Goal: Task Accomplishment & Management: Manage account settings

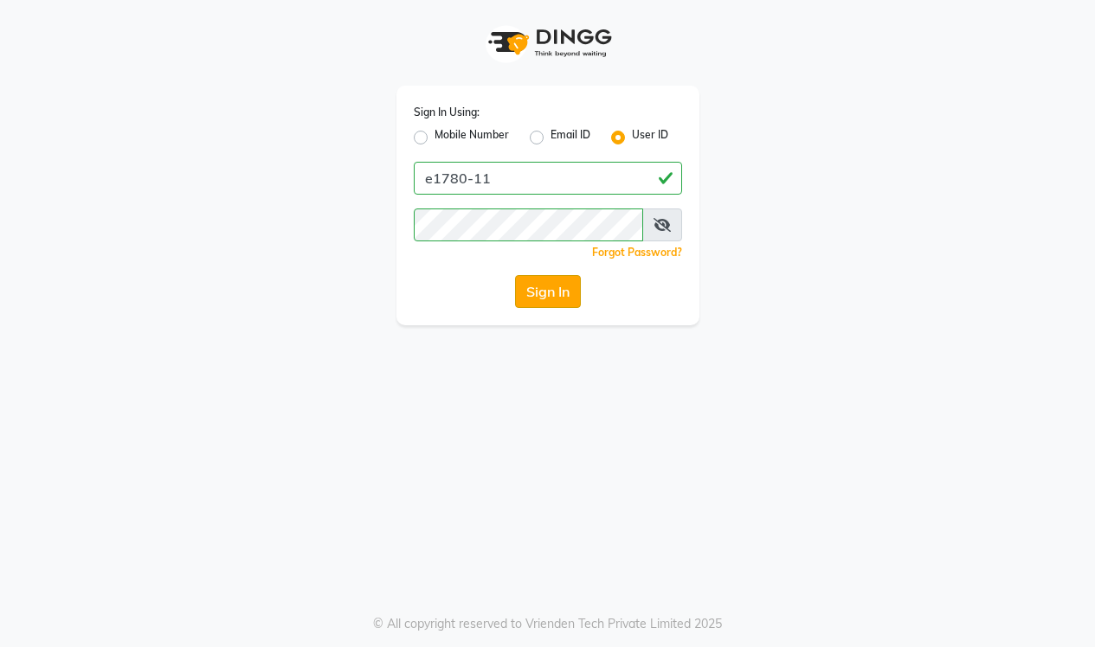
click at [551, 299] on button "Sign In" at bounding box center [548, 291] width 66 height 33
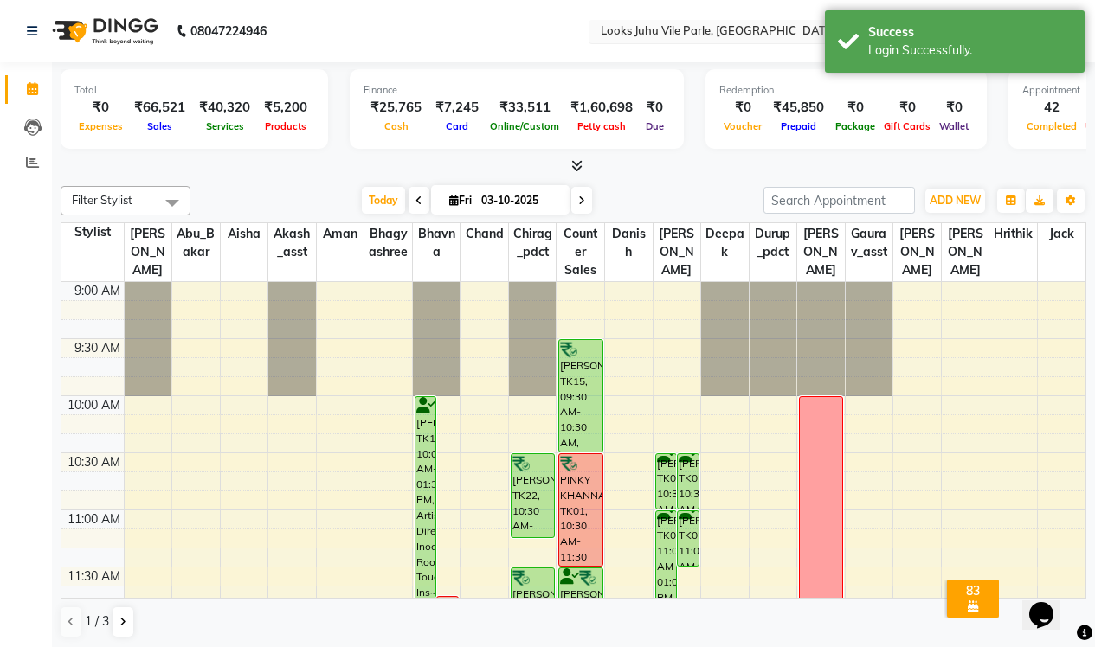
click at [623, 27] on input "text" at bounding box center [722, 32] width 251 height 17
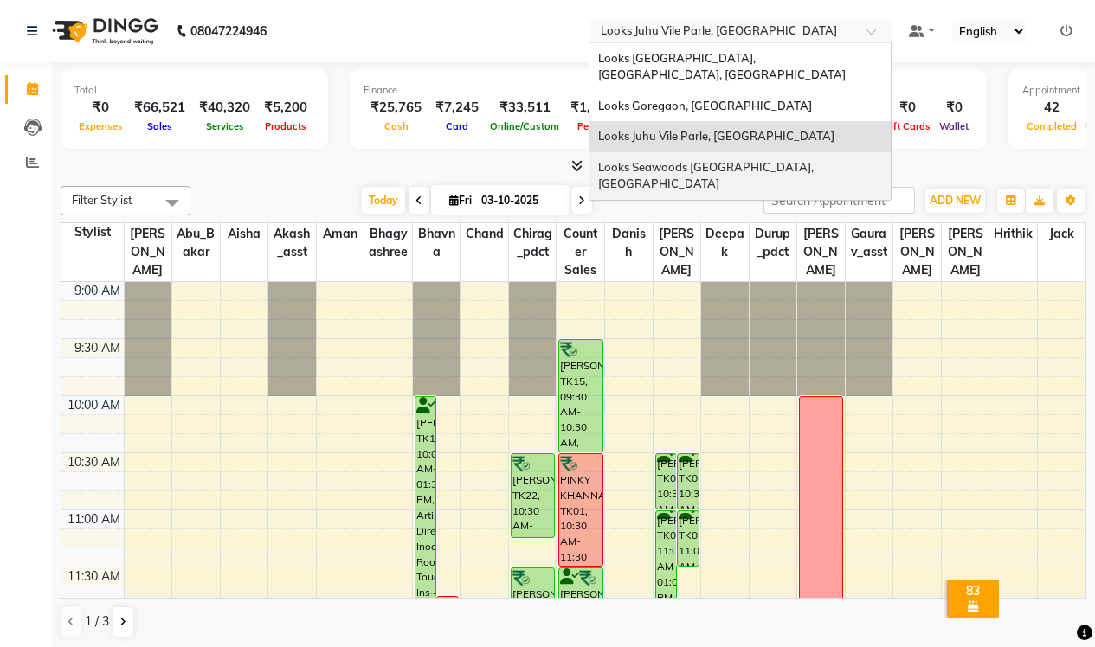
click at [598, 160] on span "Looks Seawoods [GEOGRAPHIC_DATA], [GEOGRAPHIC_DATA]" at bounding box center [707, 175] width 218 height 31
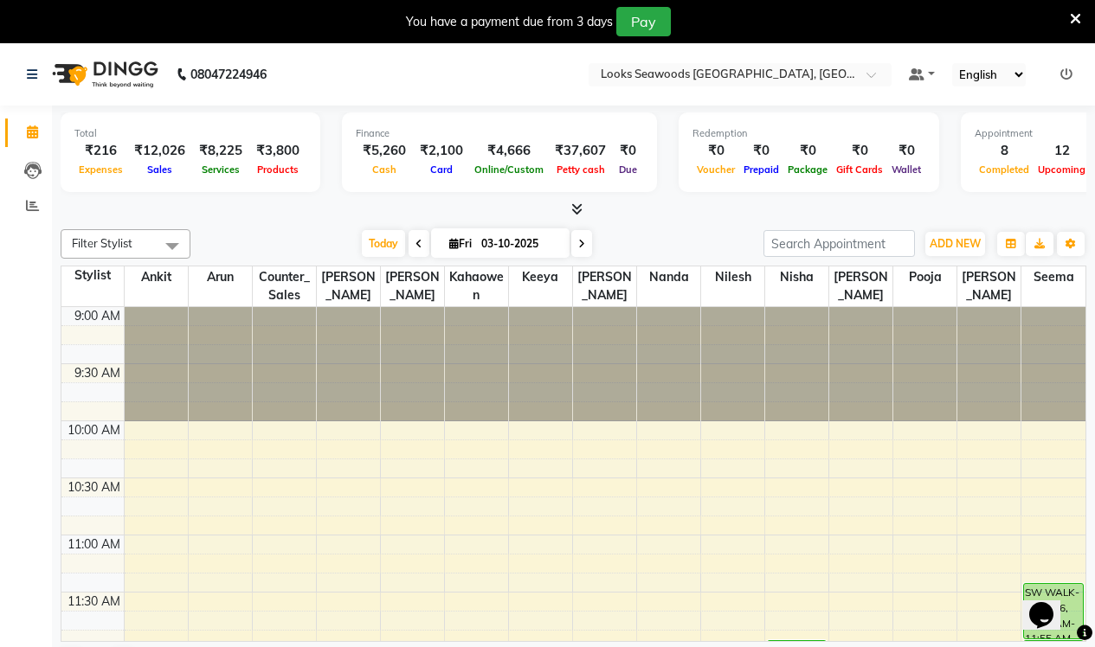
click at [1074, 16] on icon at bounding box center [1075, 19] width 11 height 16
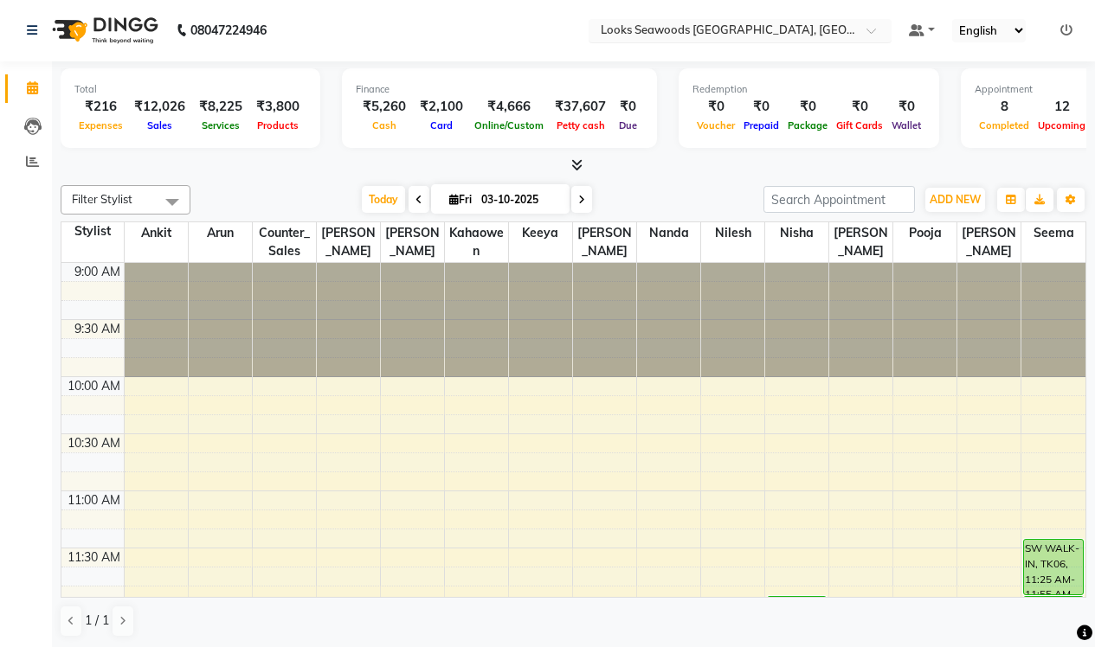
click at [674, 27] on div at bounding box center [740, 31] width 303 height 17
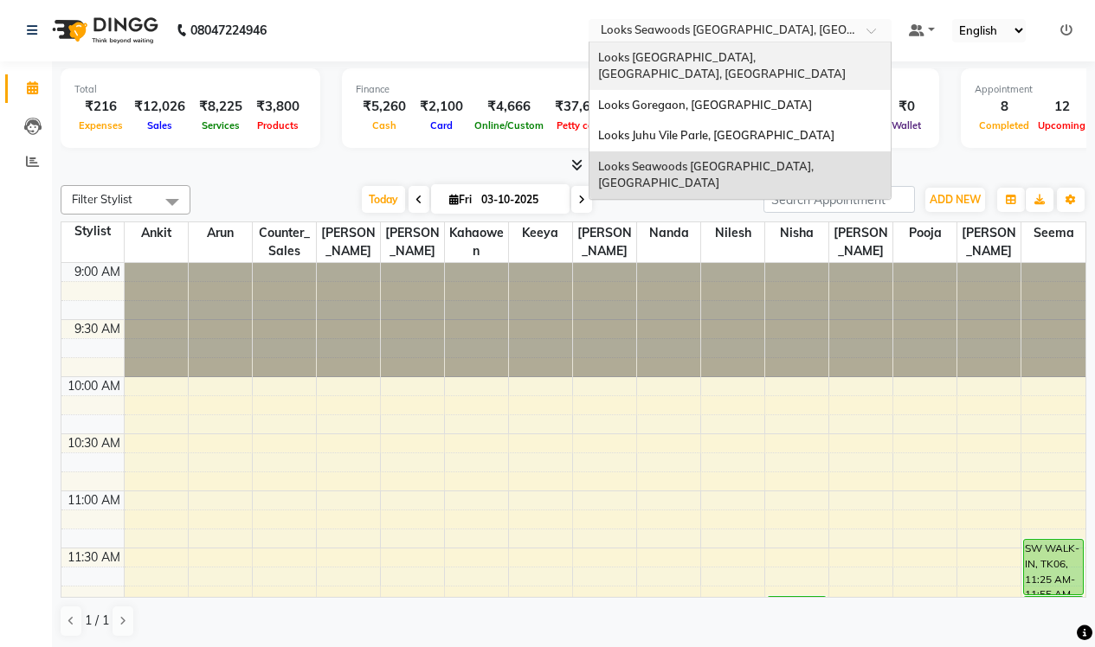
click at [598, 56] on span "Looks [GEOGRAPHIC_DATA], [GEOGRAPHIC_DATA], [GEOGRAPHIC_DATA]" at bounding box center [722, 65] width 248 height 31
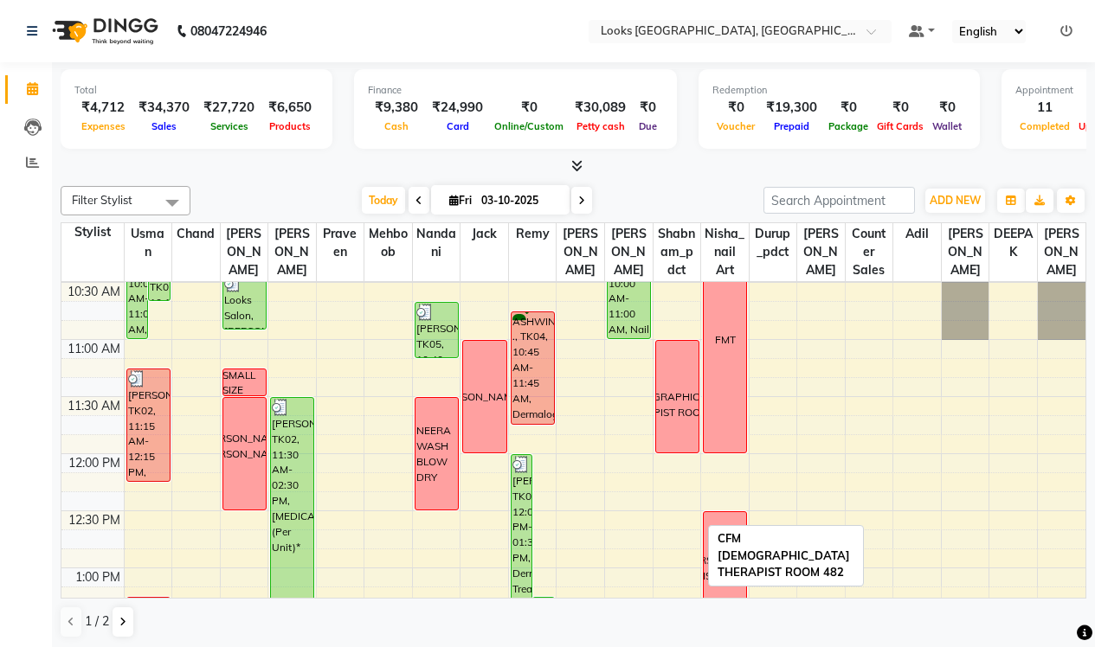
scroll to position [282, 0]
